Goal: Transaction & Acquisition: Book appointment/travel/reservation

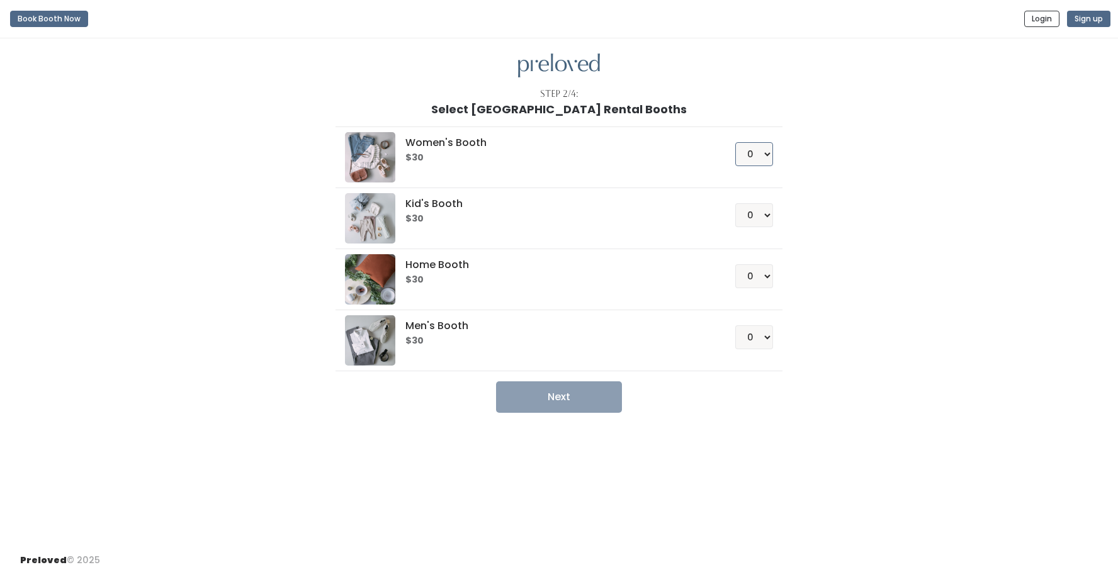
select select "1"
click at [539, 291] on div "Home Booth $30 0 1 2 3 4" at bounding box center [558, 279] width 427 height 50
click at [531, 397] on button "Next" at bounding box center [559, 396] width 126 height 31
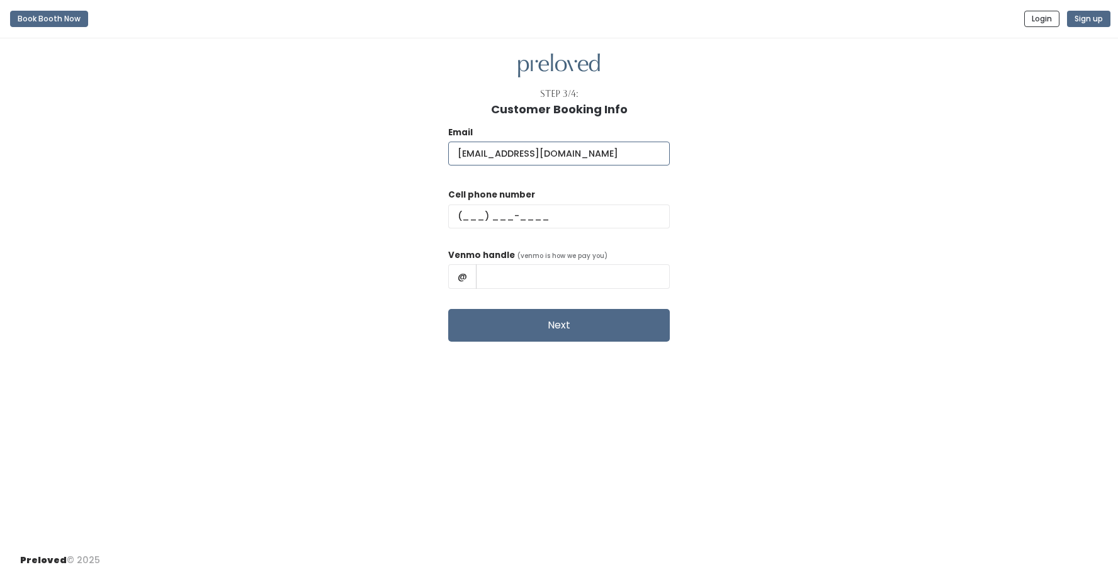
type input "rachh98@gmail.com"
type input "(618) 973-7282"
type input "Rachel-Gierich-1"
click at [595, 325] on button "Next" at bounding box center [559, 325] width 222 height 33
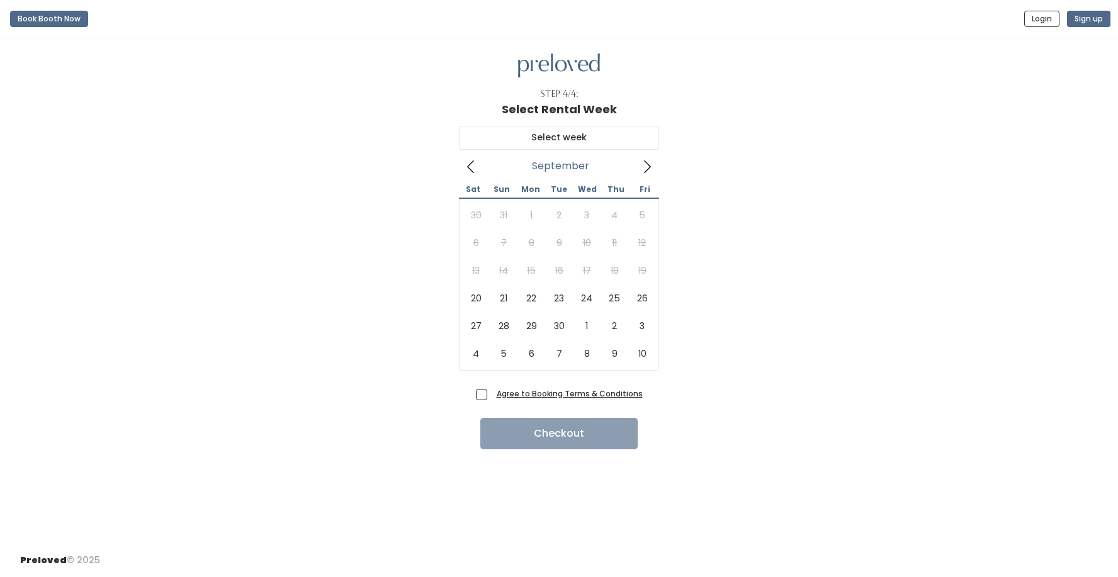
click at [646, 162] on icon at bounding box center [647, 167] width 7 height 13
type input "October 4 to October 10"
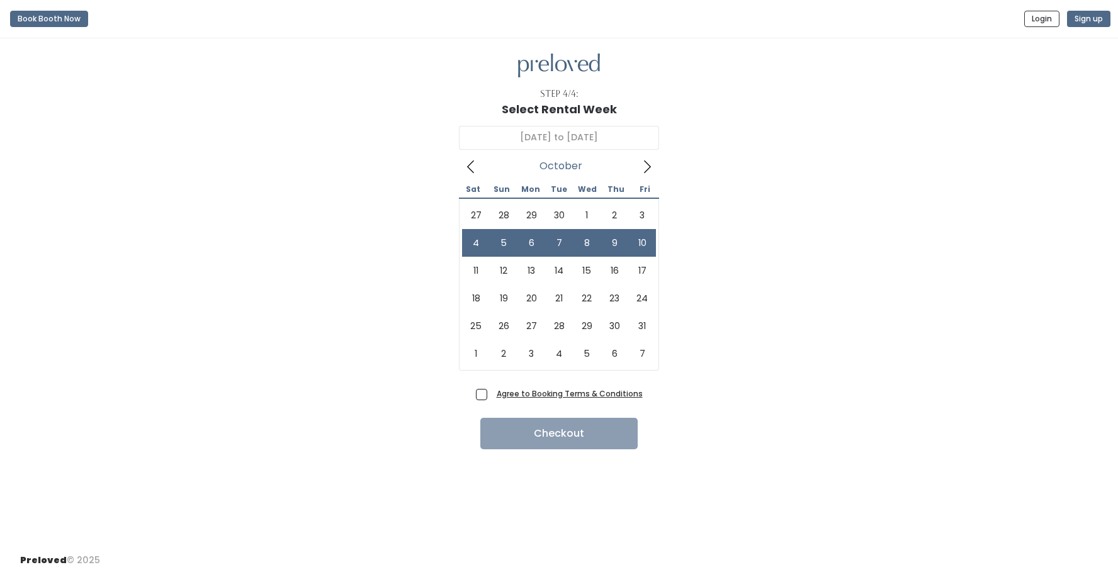
click at [492, 392] on span "Agree to Booking Terms & Conditions" at bounding box center [567, 393] width 151 height 13
click at [492, 392] on input "Agree to Booking Terms & Conditions" at bounding box center [496, 391] width 8 height 8
checkbox input "true"
click at [599, 441] on button "Checkout" at bounding box center [558, 433] width 157 height 31
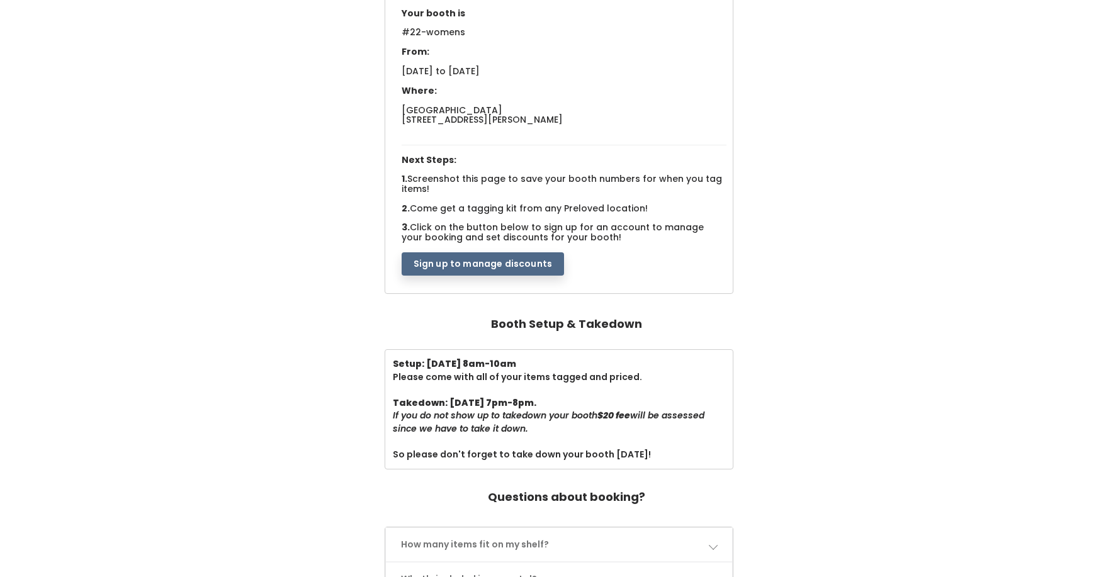
scroll to position [135, 0]
click at [510, 252] on button "Sign up to manage discounts" at bounding box center [483, 264] width 162 height 24
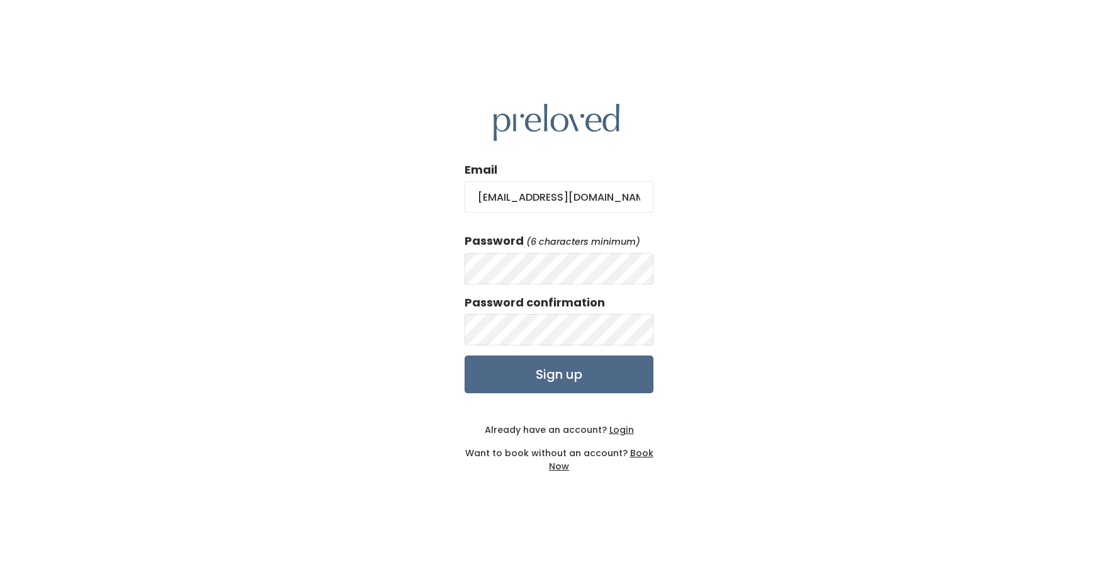
type input "[EMAIL_ADDRESS][DOMAIN_NAME]"
click at [584, 372] on input "Sign up" at bounding box center [559, 375] width 189 height 38
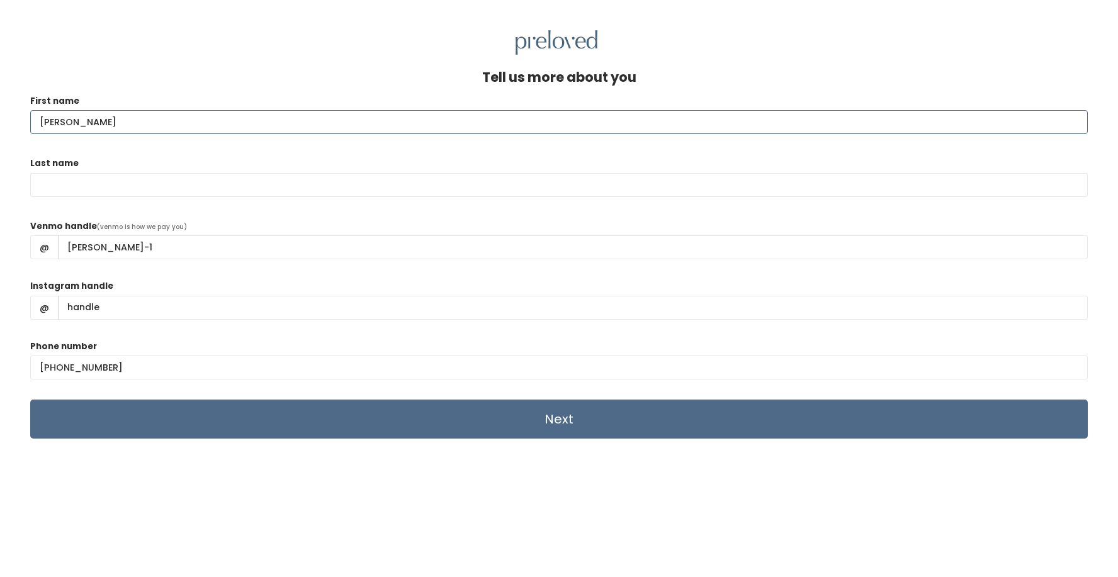
type input "Rachel"
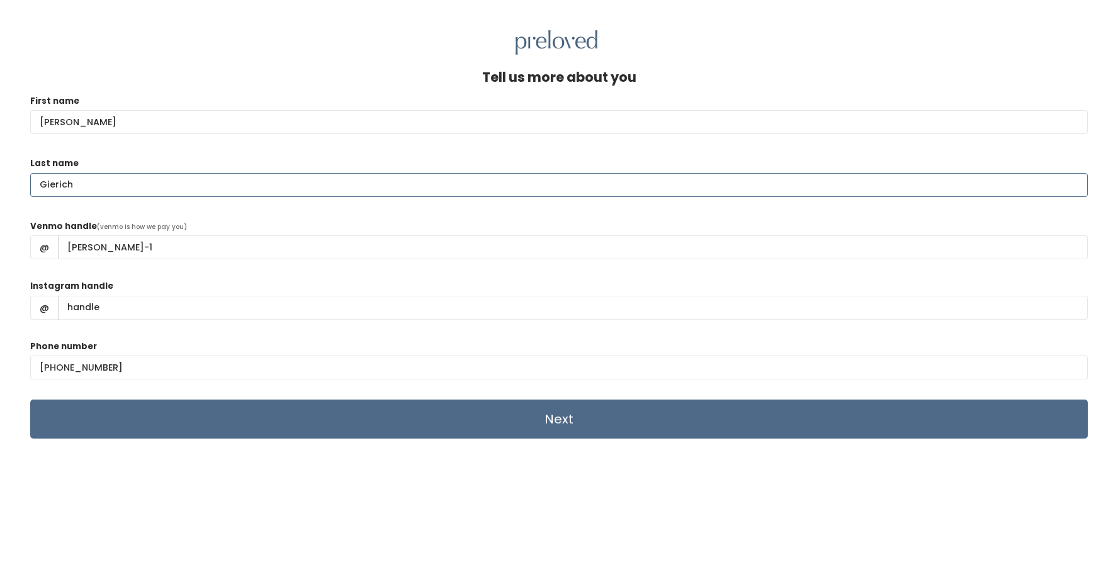
type input "Gierich"
click at [210, 306] on input "Instagram handle" at bounding box center [573, 308] width 1030 height 24
type input "rachelgierich"
click at [314, 417] on input "Next" at bounding box center [558, 419] width 1057 height 39
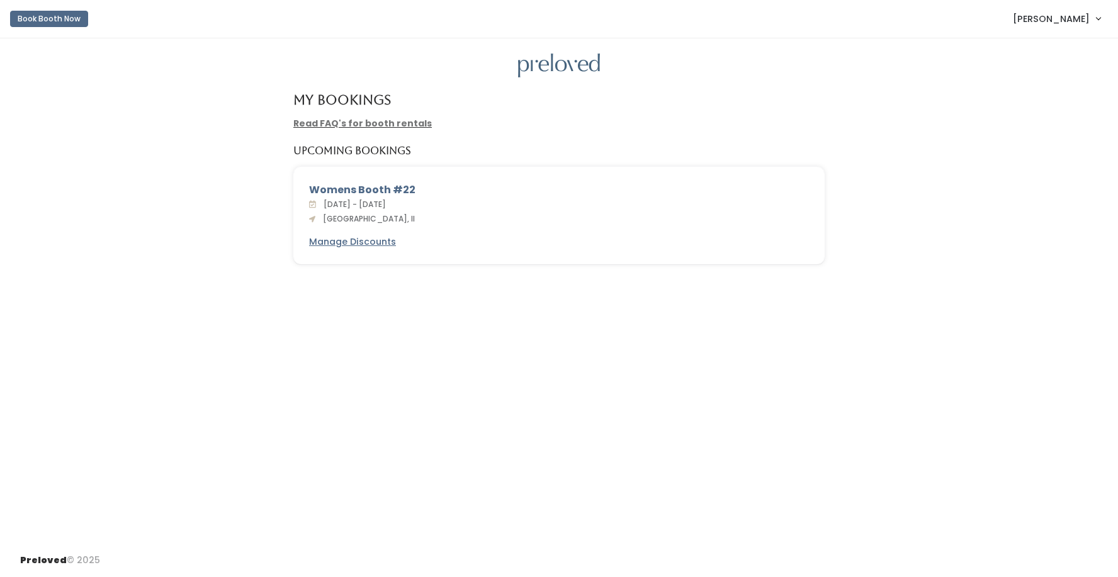
click at [388, 123] on link "Read FAQ's for booth rentals" at bounding box center [362, 123] width 138 height 13
